Goal: Navigation & Orientation: Find specific page/section

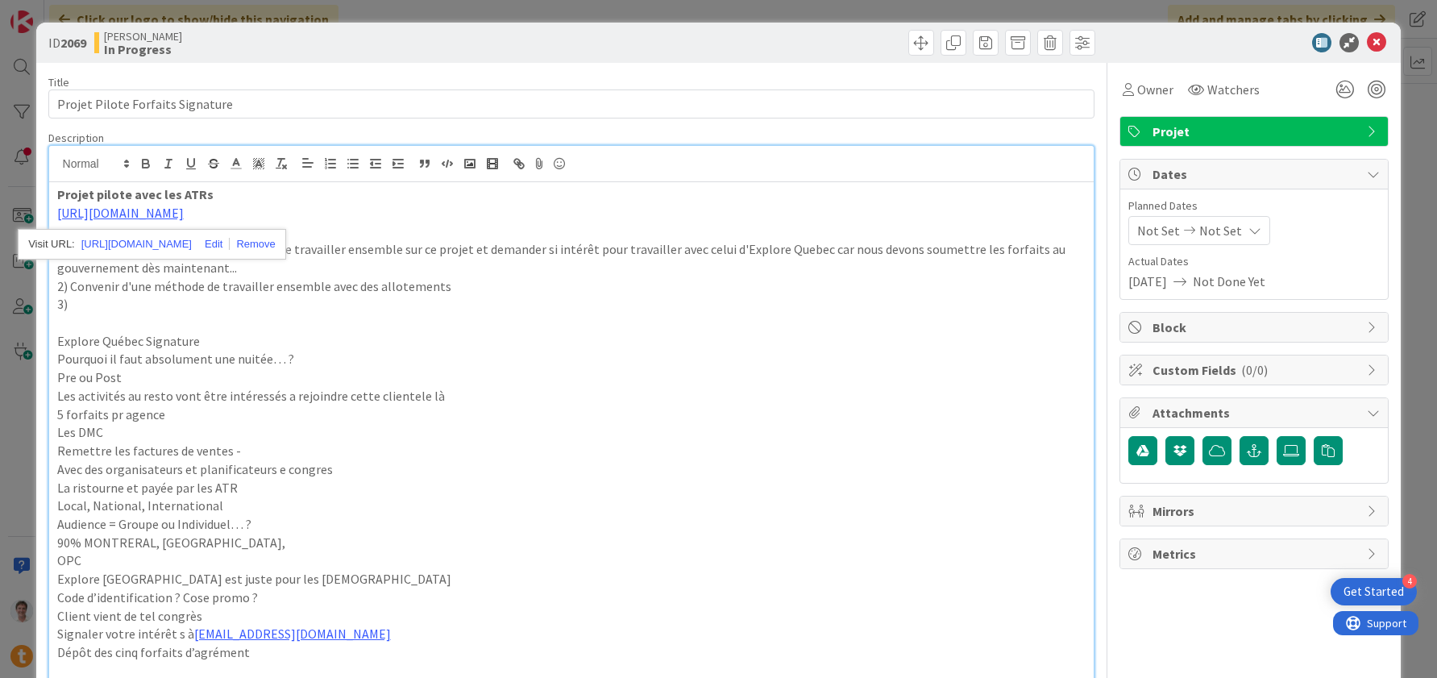
click at [1373, 60] on div "ID 2069 [PERSON_NAME] In Progress" at bounding box center [718, 43] width 1365 height 40
click at [1377, 48] on icon at bounding box center [1376, 42] width 19 height 19
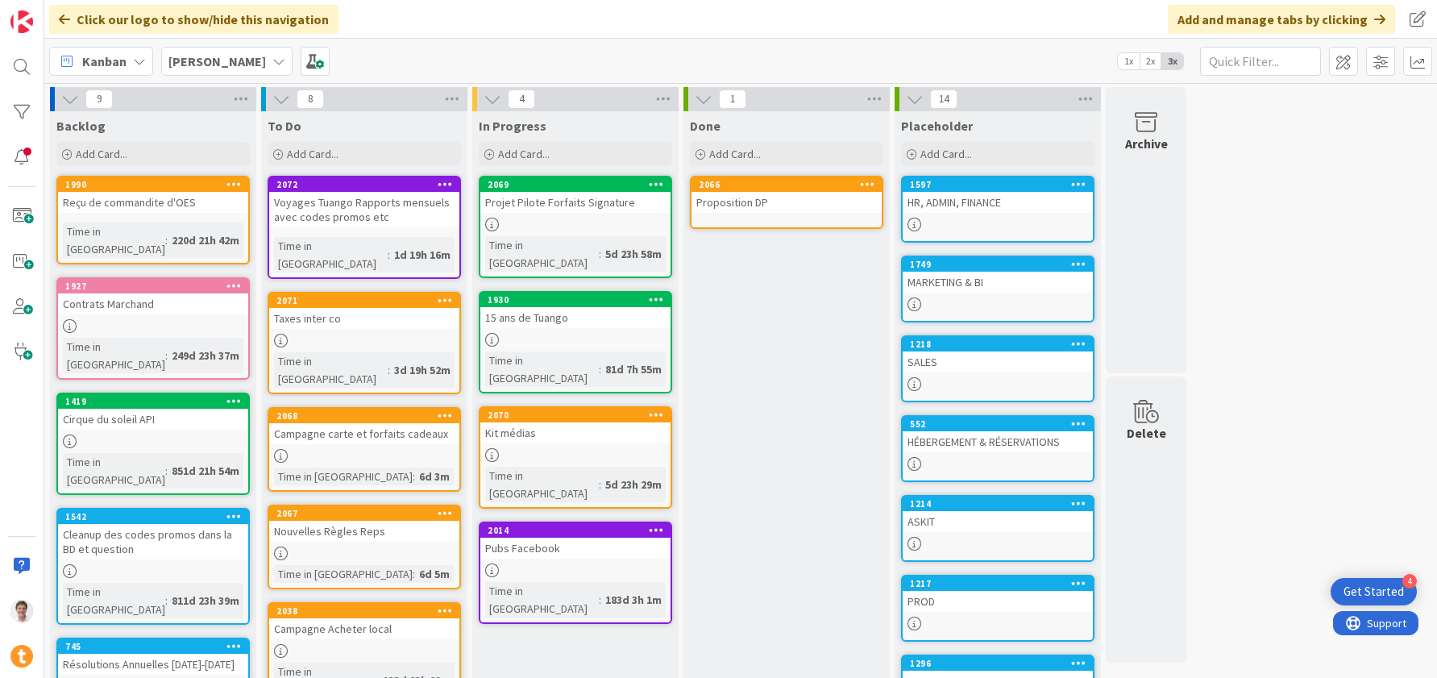
click at [214, 61] on div "[PERSON_NAME]" at bounding box center [226, 61] width 131 height 29
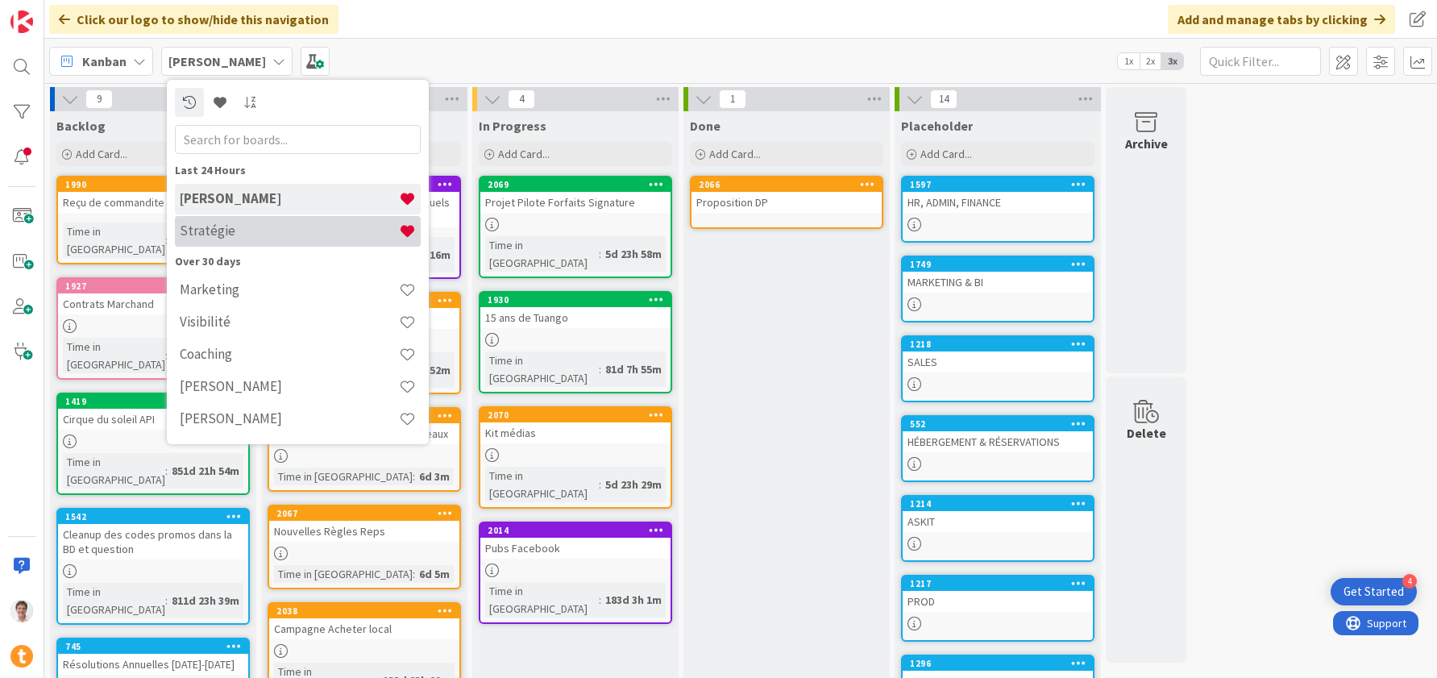
click at [226, 239] on h4 "Stratégie" at bounding box center [289, 230] width 219 height 16
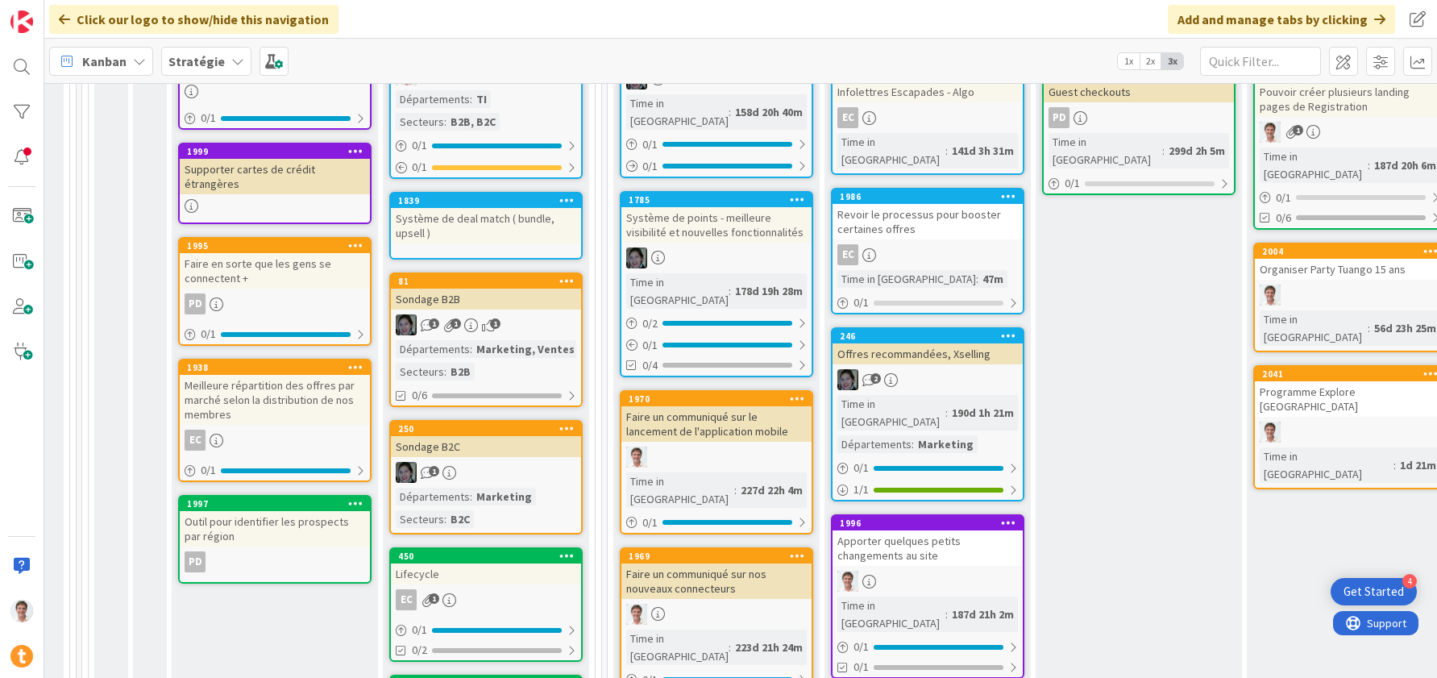
scroll to position [397, 343]
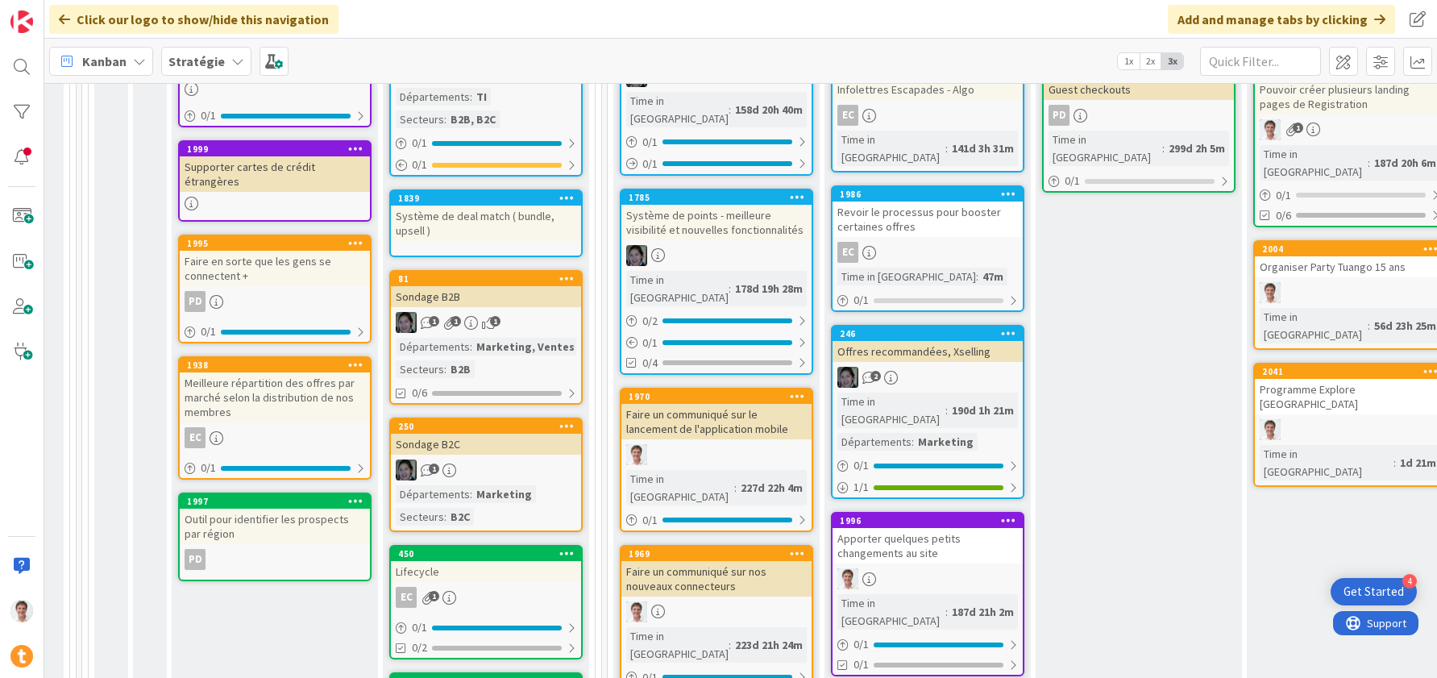
click at [931, 528] on div "Apporter quelques petits changements au site" at bounding box center [928, 545] width 190 height 35
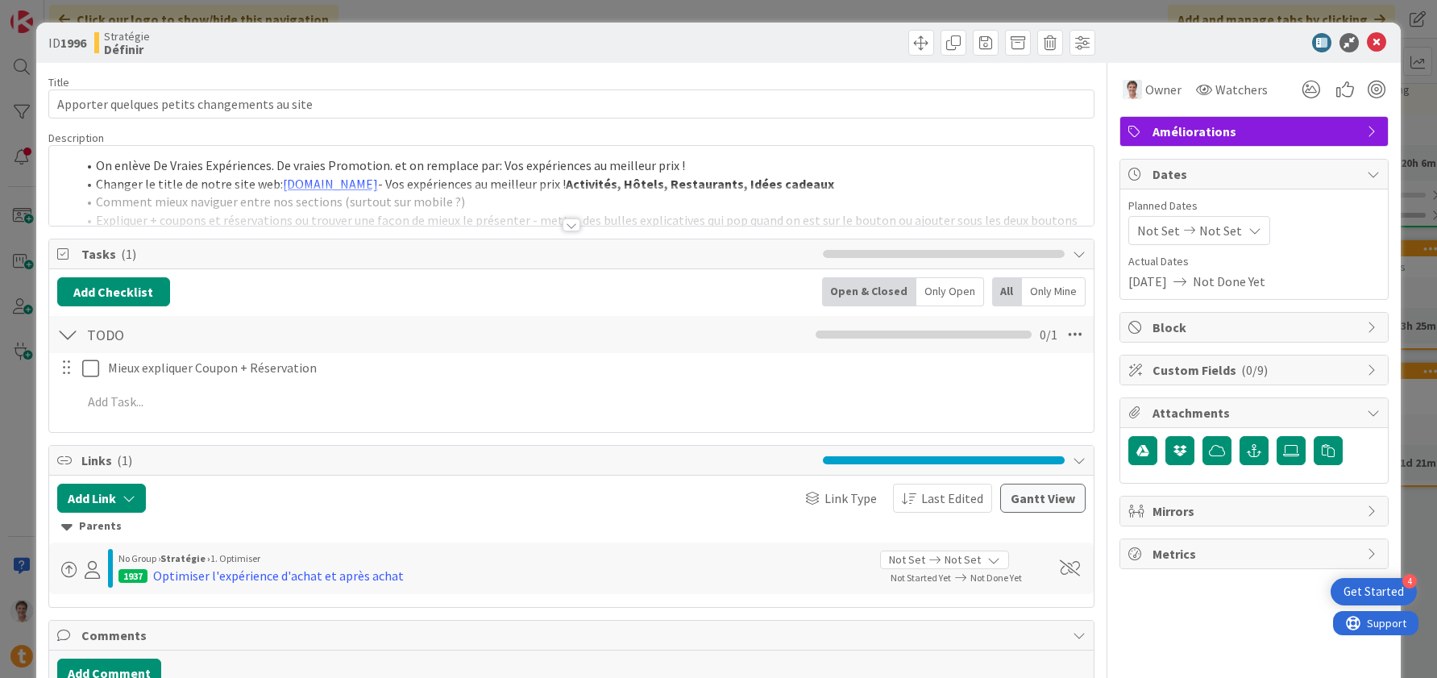
click at [571, 228] on div at bounding box center [572, 224] width 18 height 13
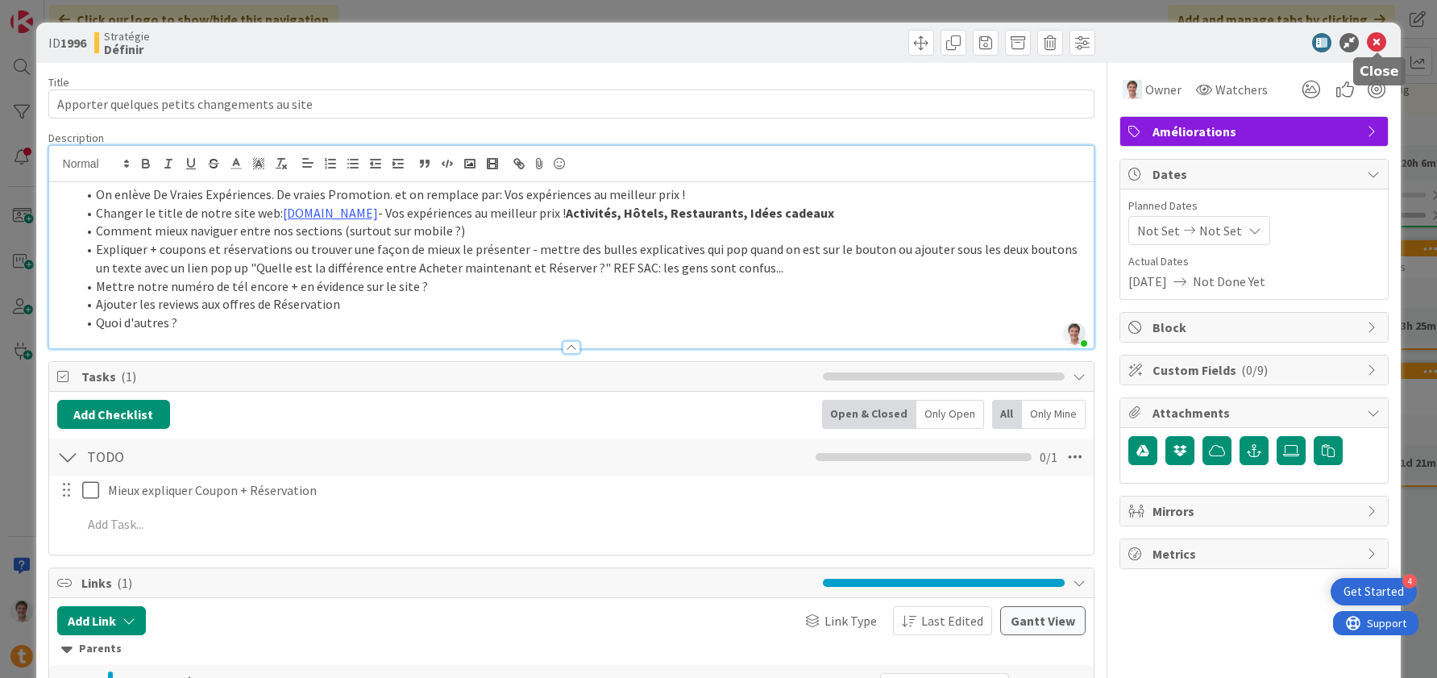
click at [1377, 41] on icon at bounding box center [1376, 42] width 19 height 19
